Goal: Information Seeking & Learning: Learn about a topic

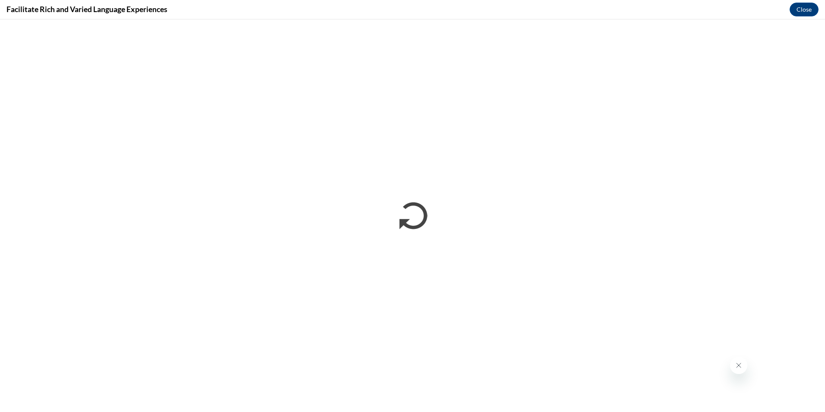
scroll to position [548, 0]
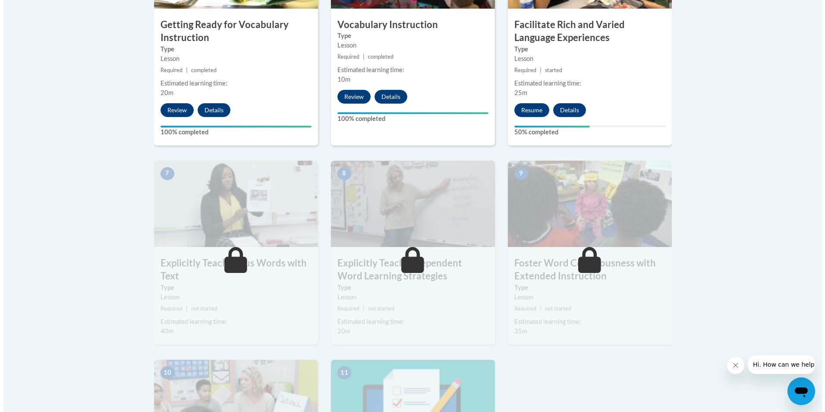
scroll to position [604, 0]
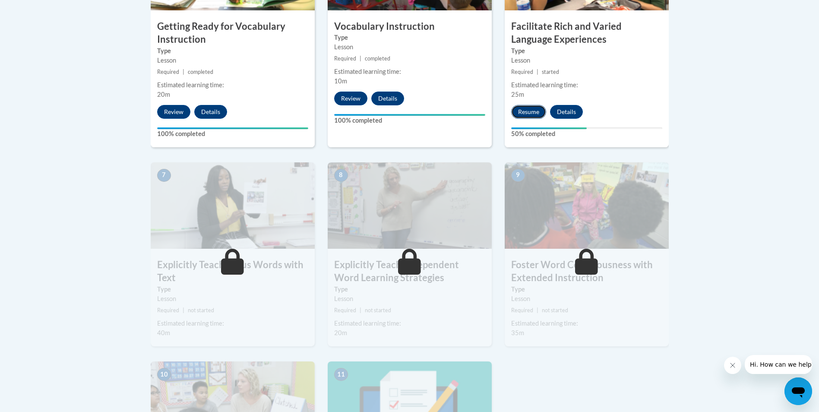
click at [533, 110] on button "Resume" at bounding box center [528, 112] width 35 height 14
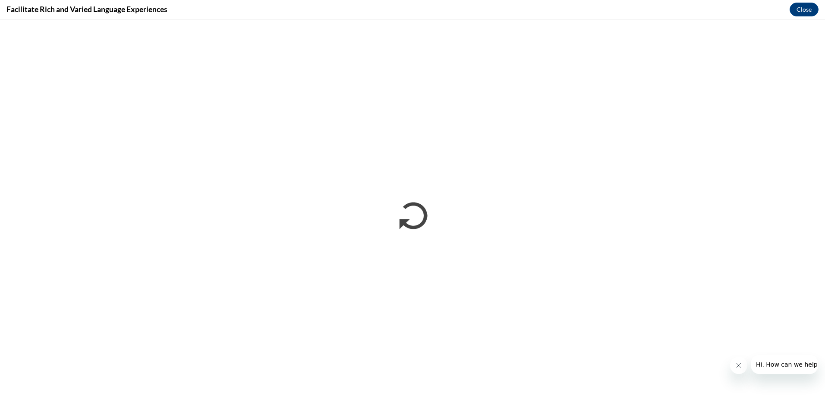
scroll to position [0, 0]
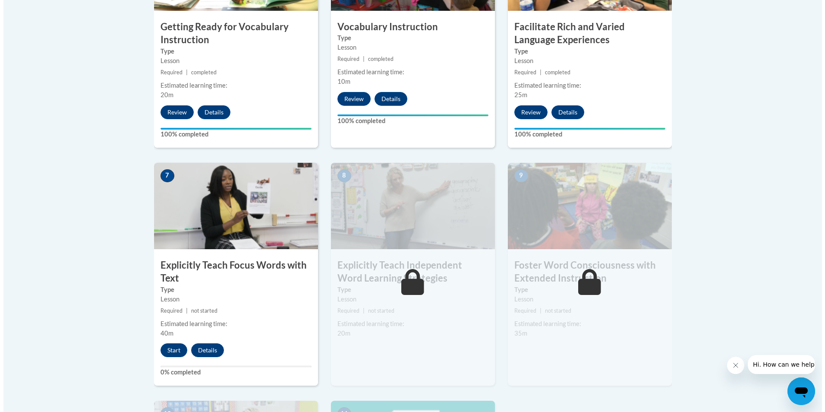
scroll to position [604, 0]
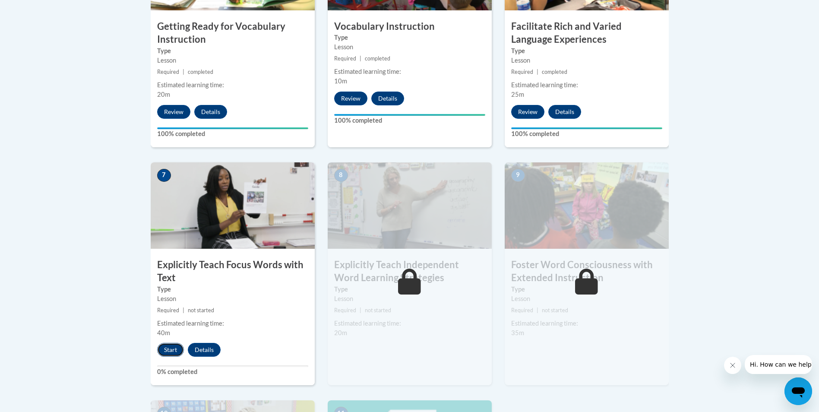
click at [177, 349] on button "Start" at bounding box center [170, 350] width 27 height 14
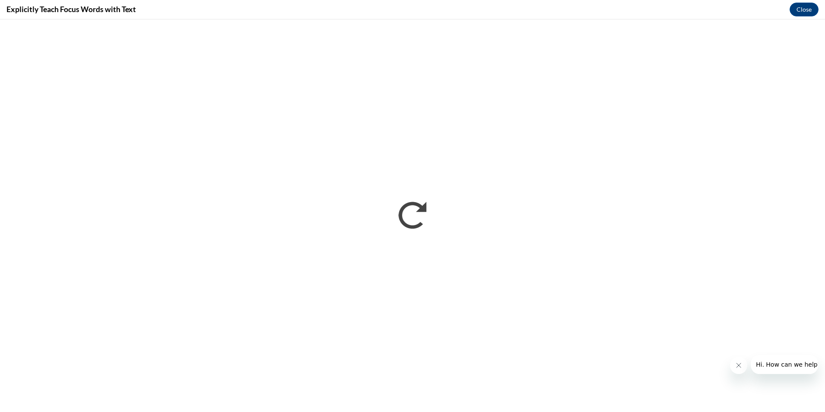
scroll to position [0, 0]
